Goal: Register for event/course

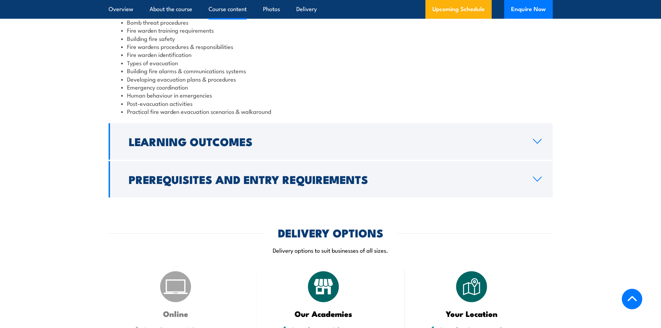
scroll to position [798, 0]
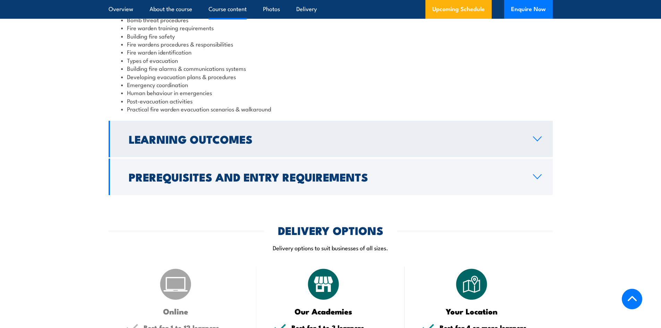
click at [281, 143] on h2 "Learning Outcomes" at bounding box center [325, 139] width 393 height 10
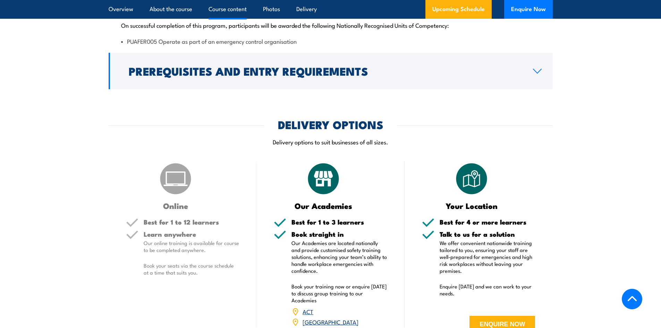
scroll to position [767, 0]
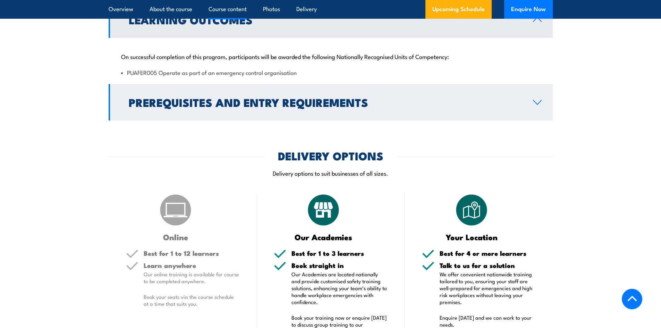
click at [283, 104] on h2 "Prerequisites and Entry Requirements" at bounding box center [325, 102] width 393 height 10
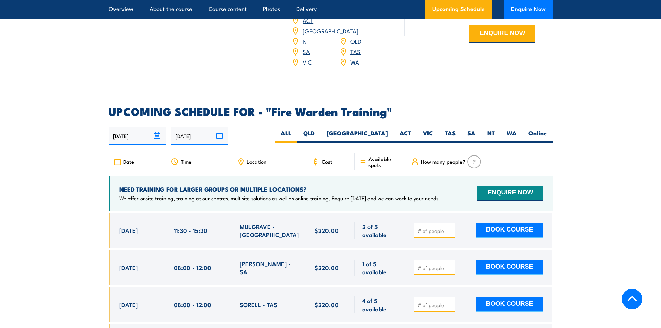
scroll to position [1114, 0]
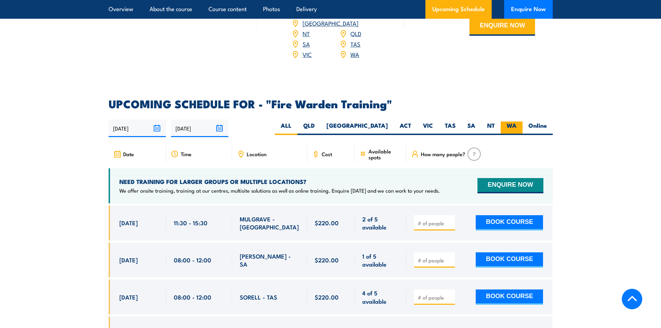
click at [509, 121] on label "WA" at bounding box center [512, 128] width 22 height 14
click at [517, 121] on input "WA" at bounding box center [519, 123] width 5 height 5
radio input "true"
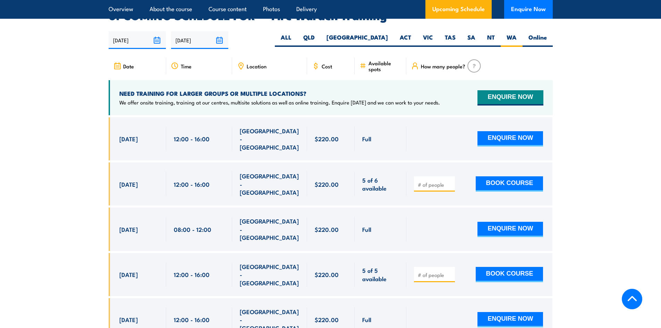
click at [423, 181] on input "number" at bounding box center [435, 184] width 35 height 7
type input "1"
click at [451, 181] on input "1" at bounding box center [435, 184] width 35 height 7
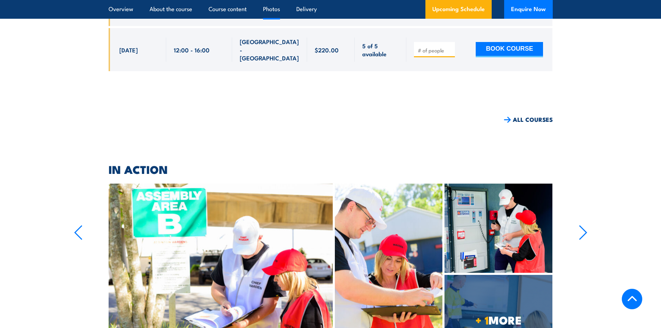
scroll to position [2019, 0]
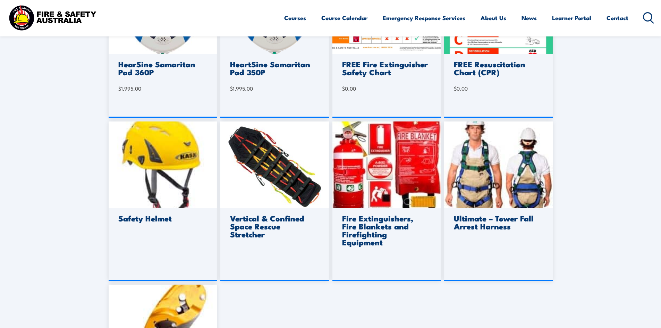
scroll to position [416, 0]
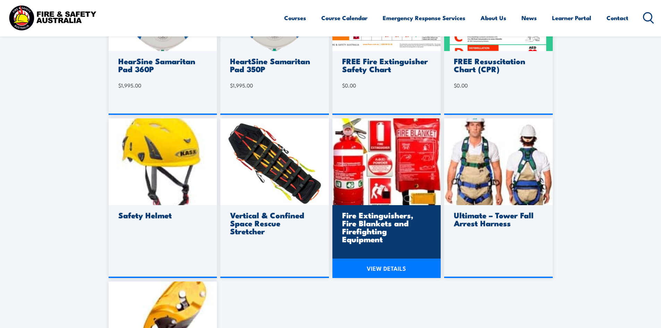
click at [371, 263] on link "VIEW DETAILS" at bounding box center [386, 268] width 109 height 19
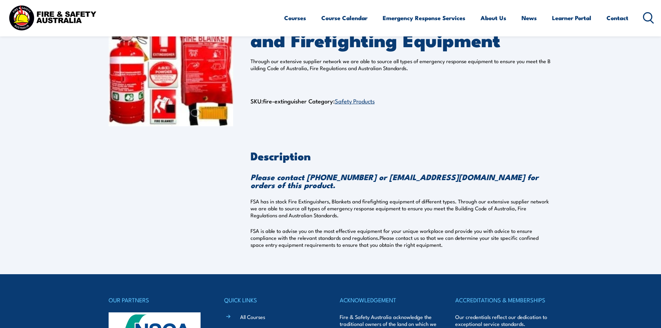
scroll to position [35, 0]
